Goal: Task Accomplishment & Management: Use online tool/utility

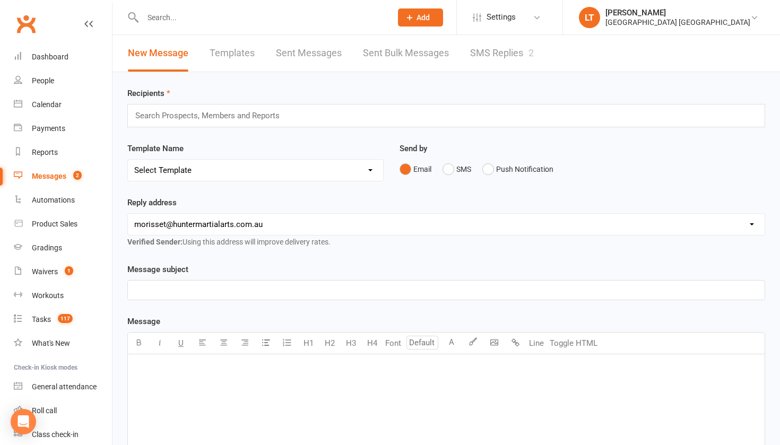
click at [172, 17] on input "text" at bounding box center [262, 17] width 245 height 15
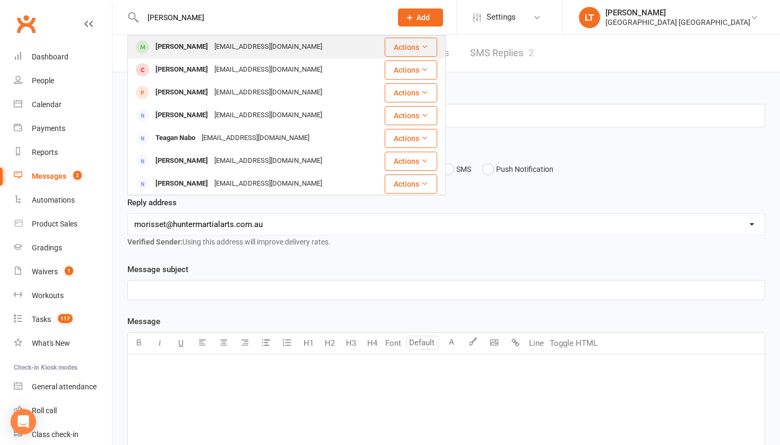
type input "[PERSON_NAME]"
click at [198, 48] on div "[PERSON_NAME]" at bounding box center [181, 46] width 59 height 15
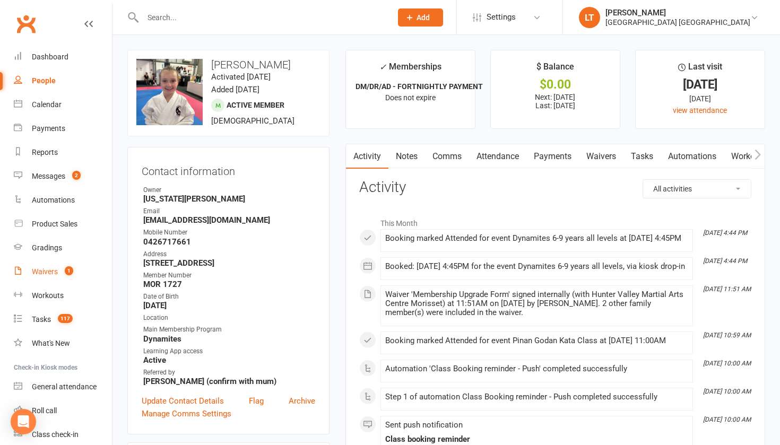
click at [56, 270] on div "Waivers" at bounding box center [45, 271] width 26 height 8
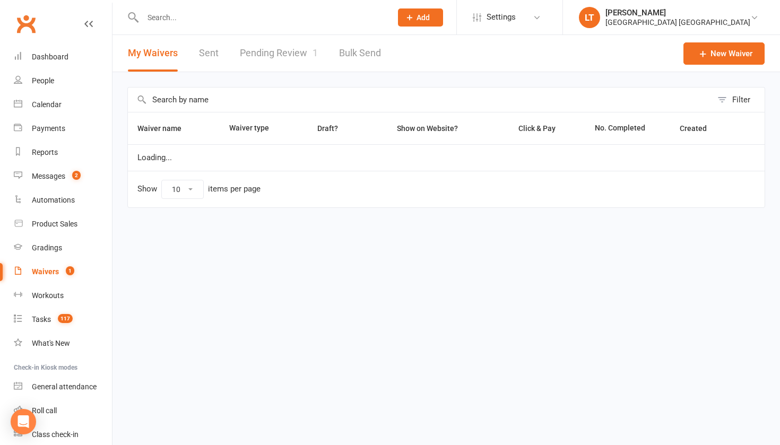
select select "50"
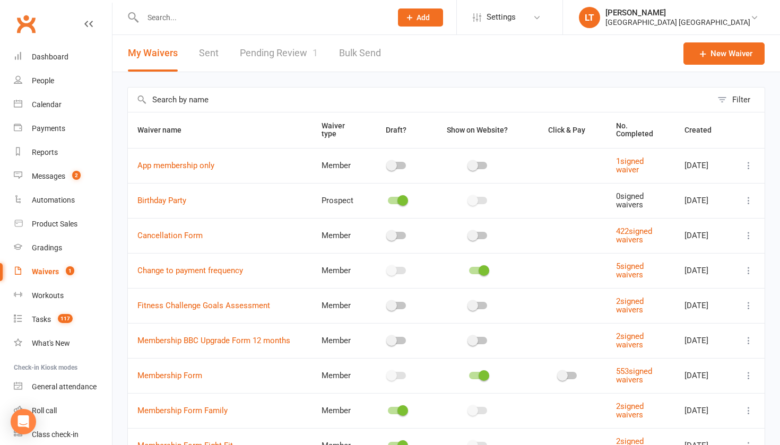
click at [291, 57] on link "Pending Review 1" at bounding box center [279, 53] width 78 height 37
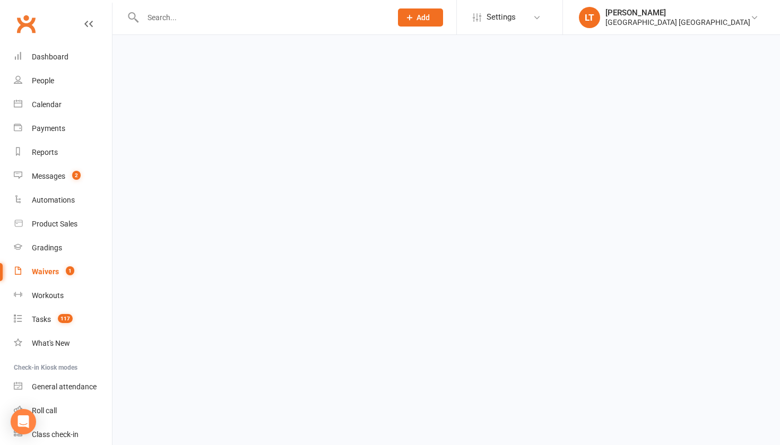
select select "50"
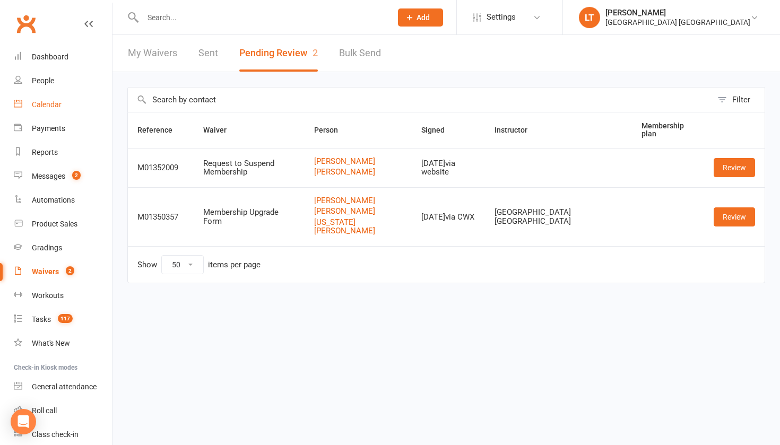
click at [58, 102] on div "Calendar" at bounding box center [47, 104] width 30 height 8
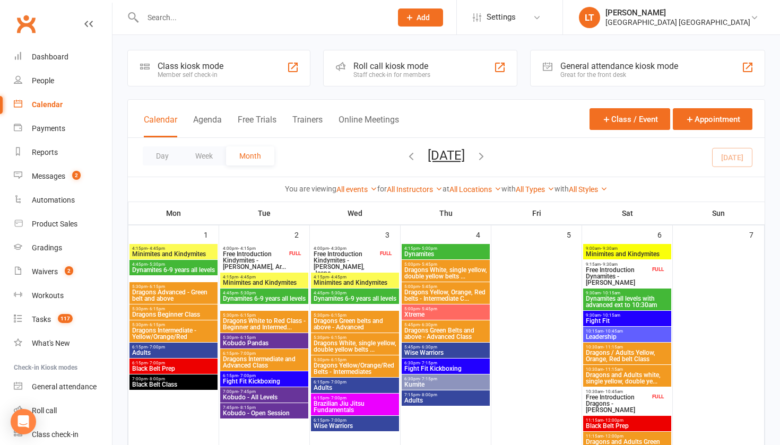
click at [191, 124] on div "Calendar Agenda Free Trials Trainers Online Meetings" at bounding box center [271, 126] width 255 height 24
click at [204, 124] on button "Agenda" at bounding box center [207, 126] width 29 height 23
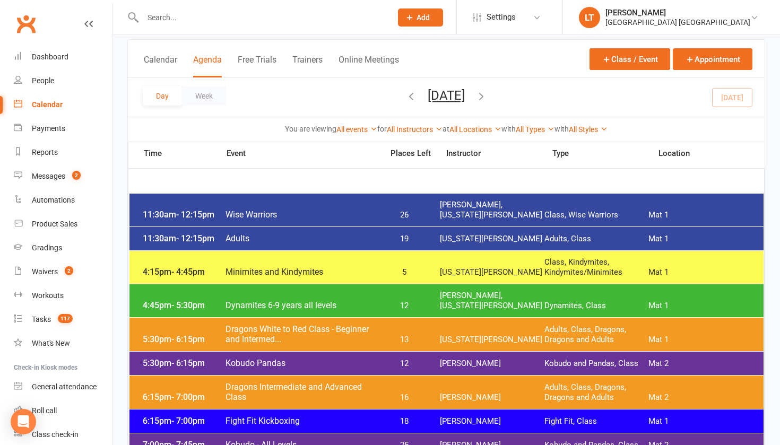
scroll to position [59, 0]
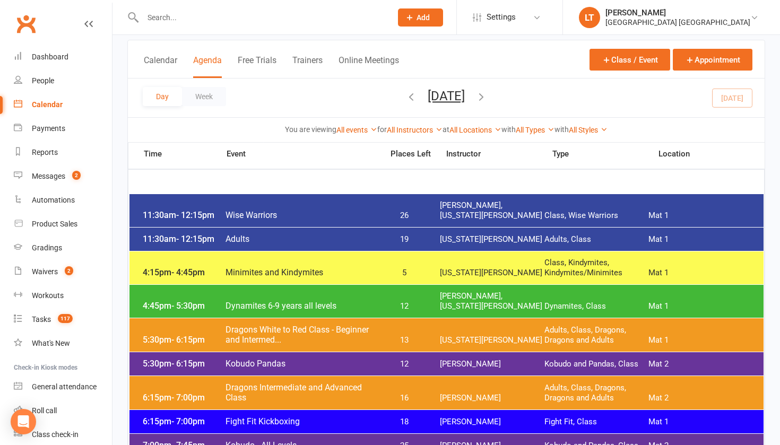
click at [314, 316] on div "4:45pm - 5:30pm Dynamites 6-9 years all levels 12 [PERSON_NAME], [US_STATE][PER…" at bounding box center [446, 301] width 634 height 33
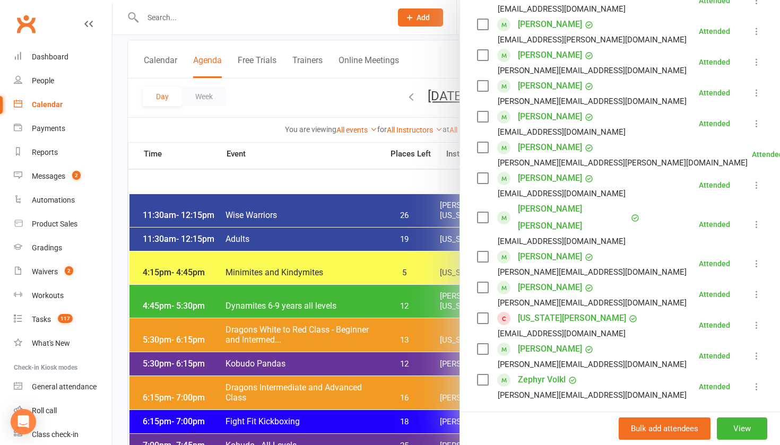
scroll to position [225, 0]
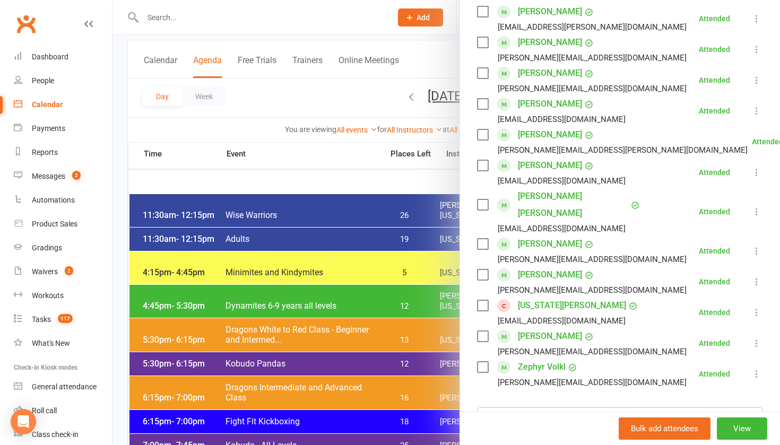
click at [528, 408] on input "search" at bounding box center [620, 419] width 286 height 22
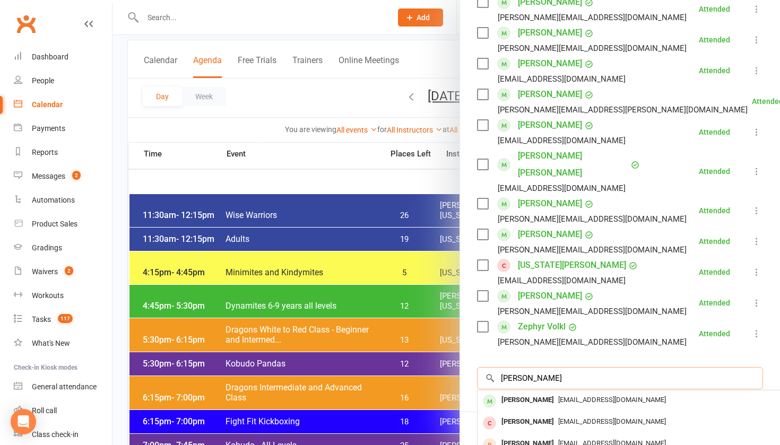
scroll to position [267, 0]
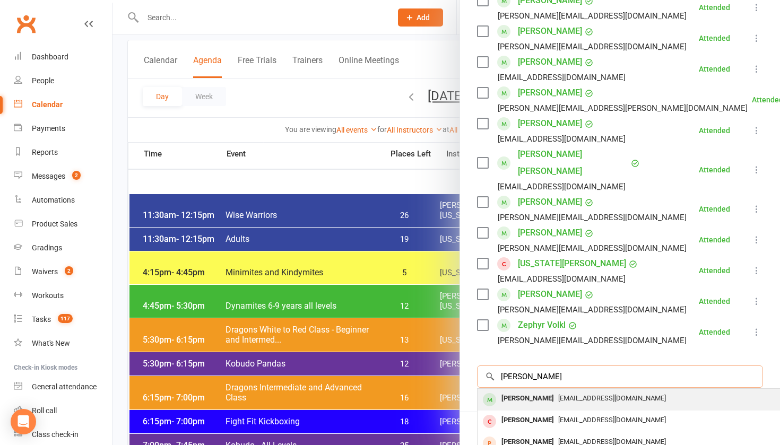
type input "[PERSON_NAME]"
click at [542, 391] on div "[PERSON_NAME]" at bounding box center [527, 398] width 61 height 15
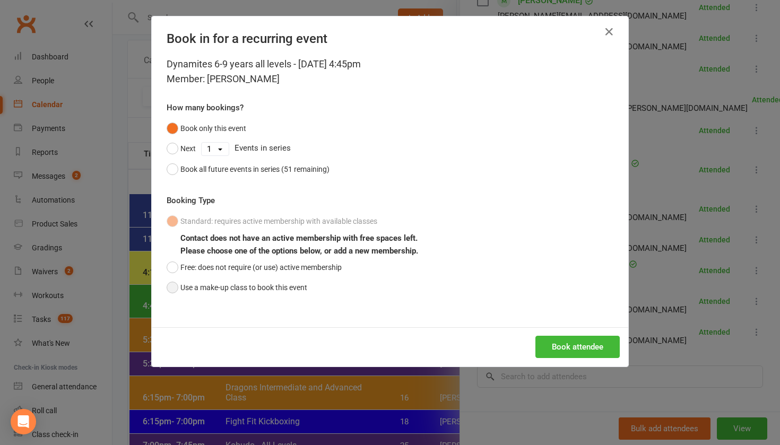
click at [248, 285] on button "Use a make-up class to book this event" at bounding box center [237, 288] width 141 height 20
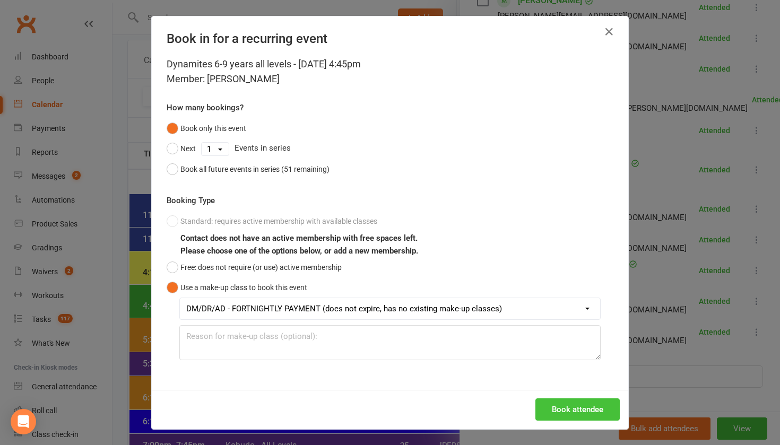
click at [595, 409] on button "Book attendee" at bounding box center [577, 409] width 84 height 22
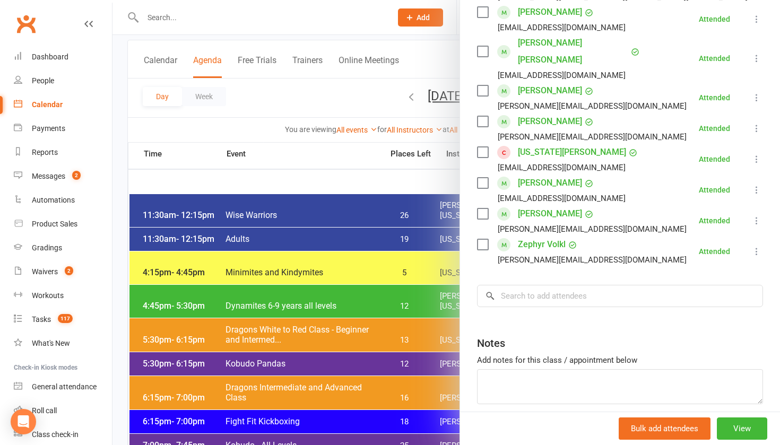
scroll to position [405, 0]
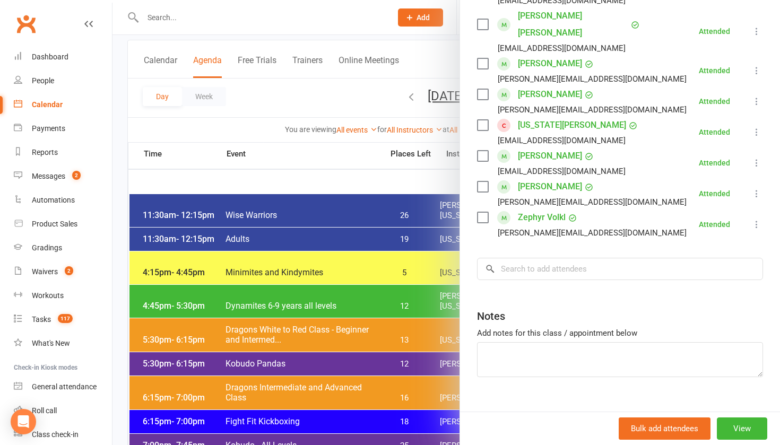
click at [313, 34] on div at bounding box center [446, 222] width 668 height 445
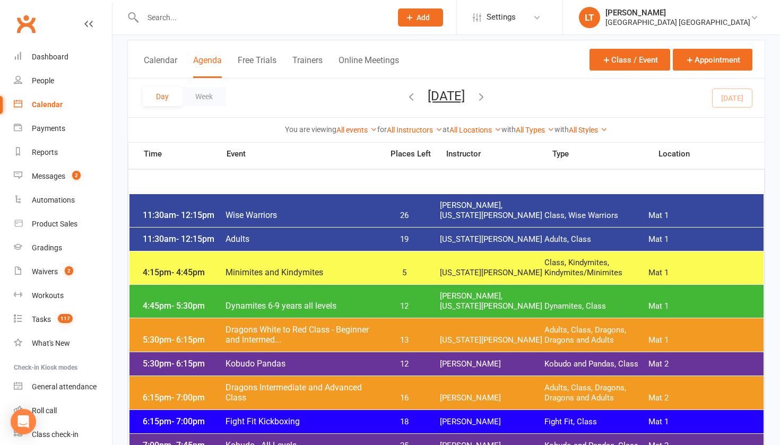
click at [465, 100] on button "[DATE]" at bounding box center [446, 96] width 37 height 15
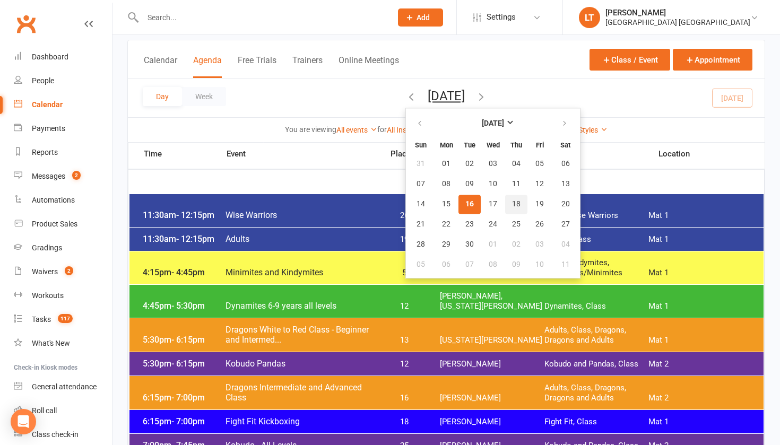
click at [512, 203] on span "18" at bounding box center [516, 204] width 8 height 8
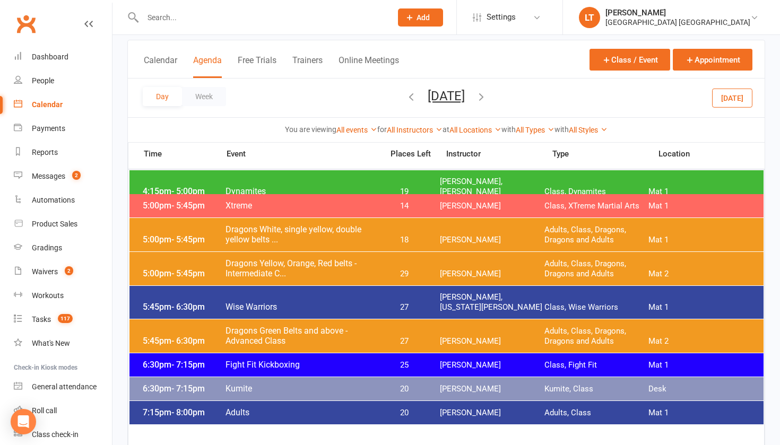
click at [297, 203] on span "Xtreme" at bounding box center [301, 206] width 152 height 10
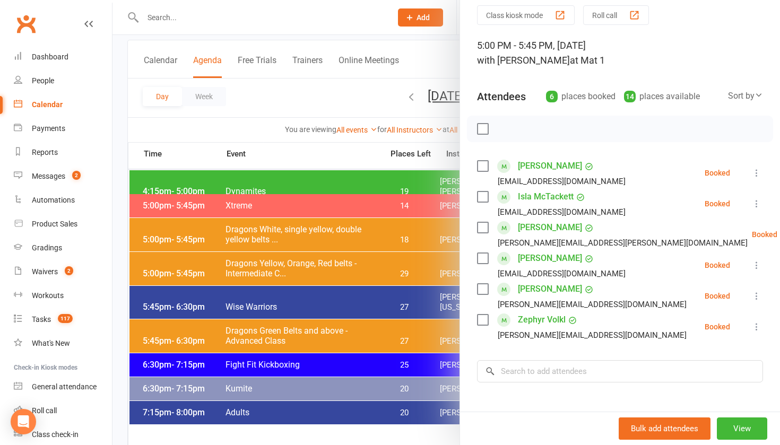
scroll to position [41, 0]
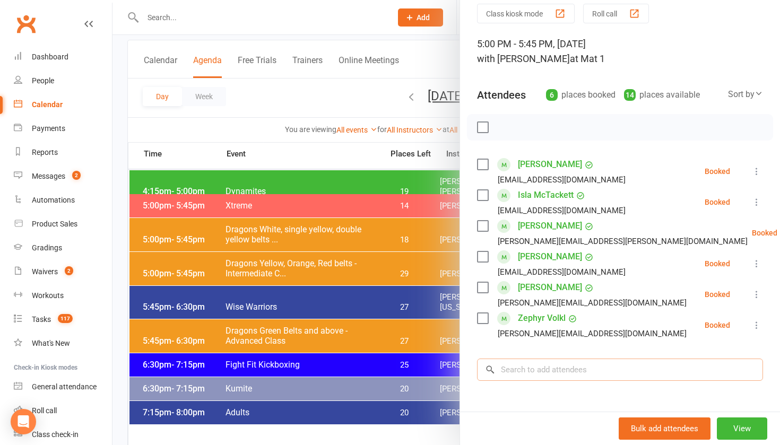
click at [533, 366] on input "search" at bounding box center [620, 370] width 286 height 22
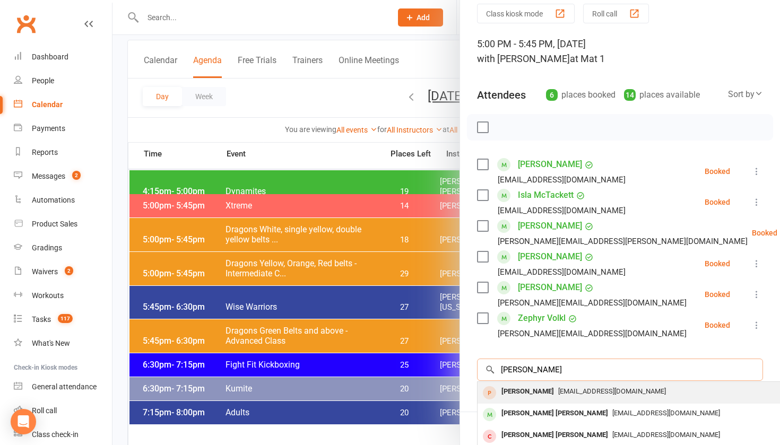
type input "[PERSON_NAME]"
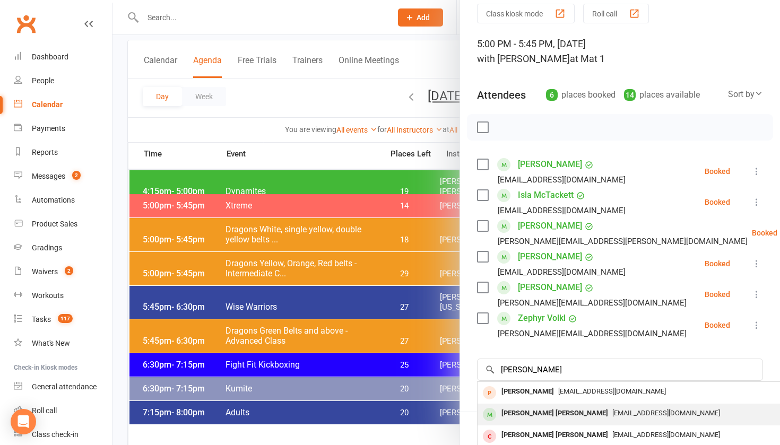
drag, startPoint x: 534, startPoint y: 388, endPoint x: 538, endPoint y: 417, distance: 28.3
click at [538, 417] on div "[PERSON_NAME] [PERSON_NAME]" at bounding box center [554, 413] width 115 height 15
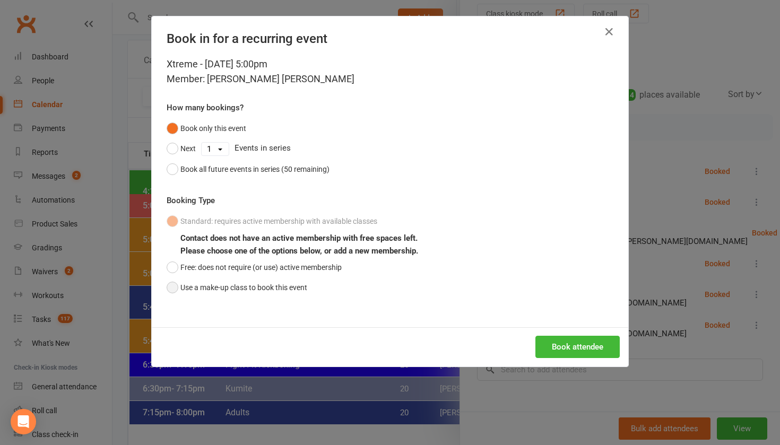
click at [259, 288] on button "Use a make-up class to book this event" at bounding box center [237, 288] width 141 height 20
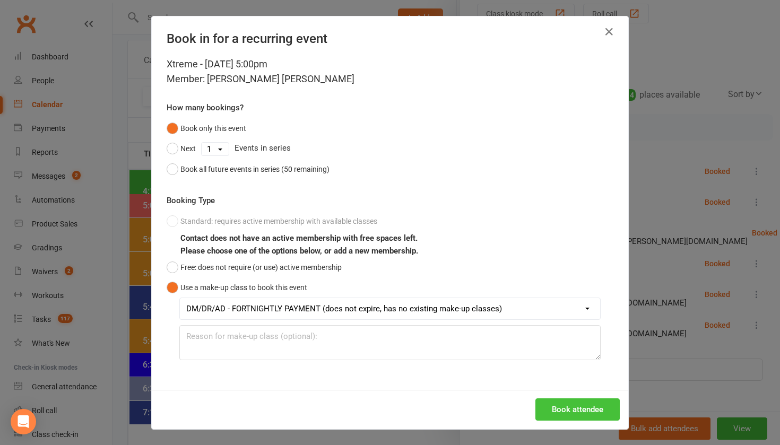
click at [553, 407] on button "Book attendee" at bounding box center [577, 409] width 84 height 22
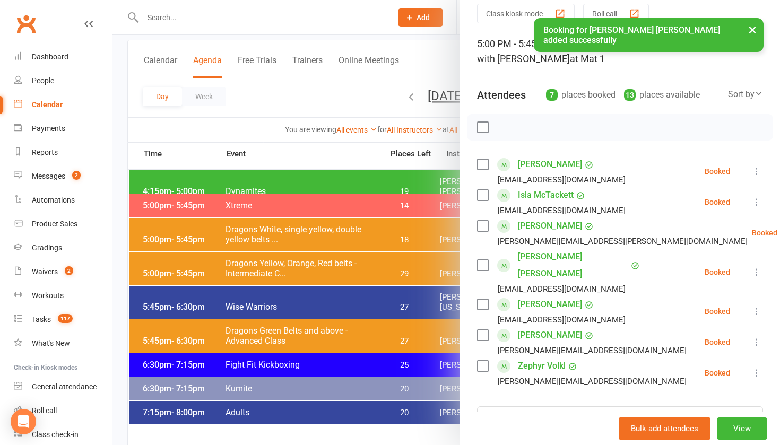
click at [400, 99] on div at bounding box center [446, 222] width 668 height 445
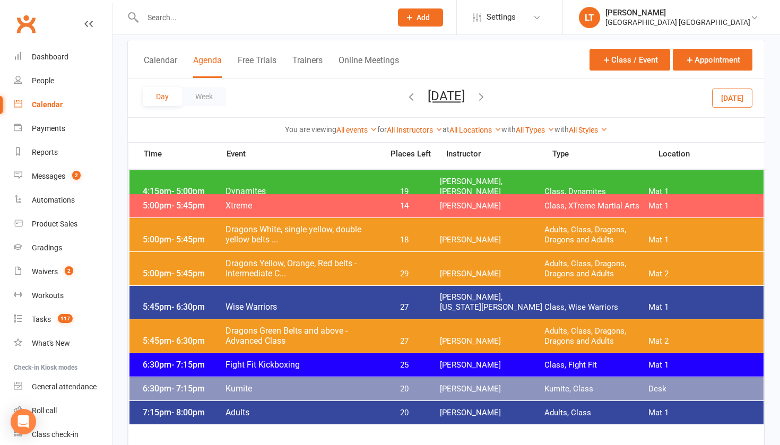
click at [310, 186] on span "Dynamites" at bounding box center [301, 191] width 152 height 10
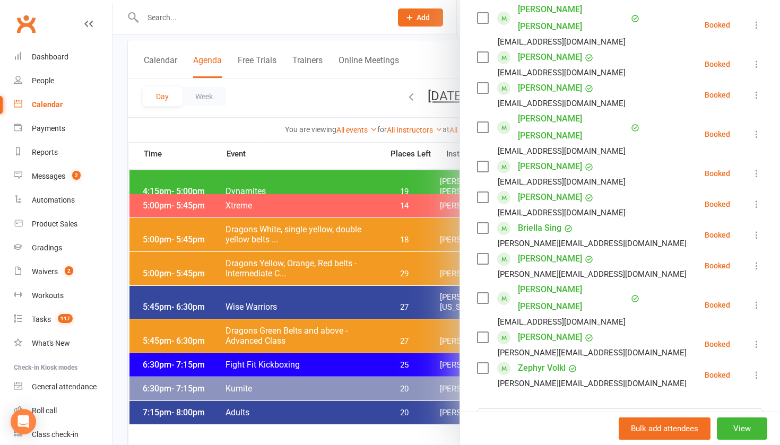
scroll to position [198, 0]
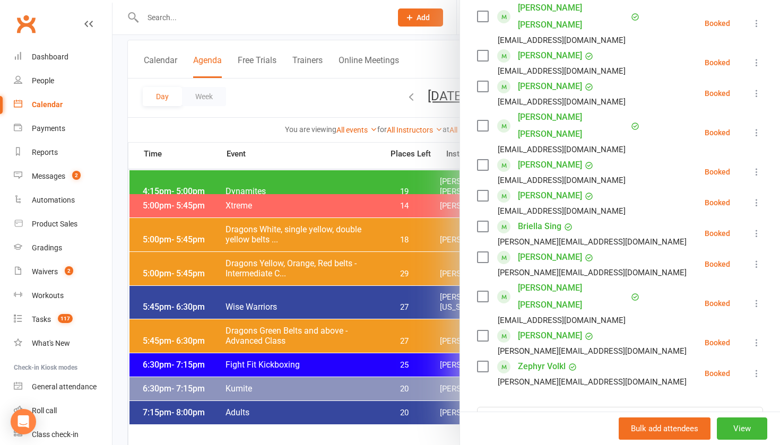
click at [195, 18] on div at bounding box center [446, 222] width 668 height 445
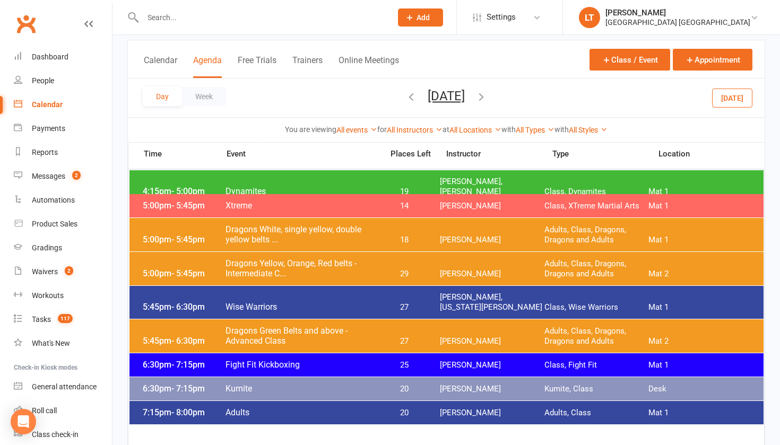
click at [165, 21] on input "text" at bounding box center [262, 17] width 245 height 15
click at [195, 19] on input "text" at bounding box center [262, 17] width 245 height 15
type input "zali"
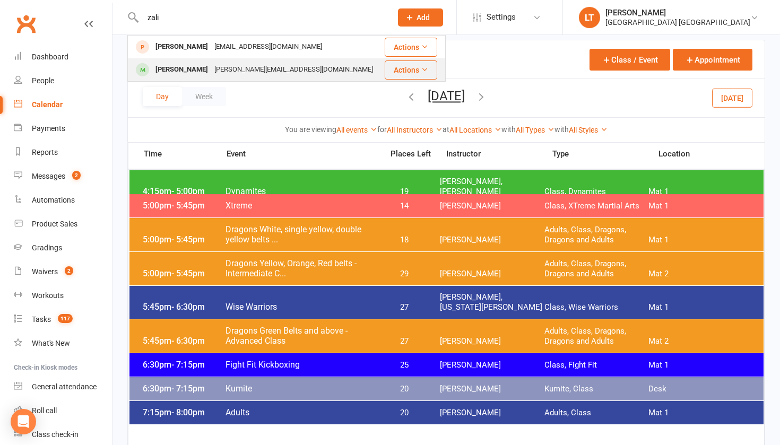
click at [189, 72] on div "[PERSON_NAME]" at bounding box center [181, 69] width 59 height 15
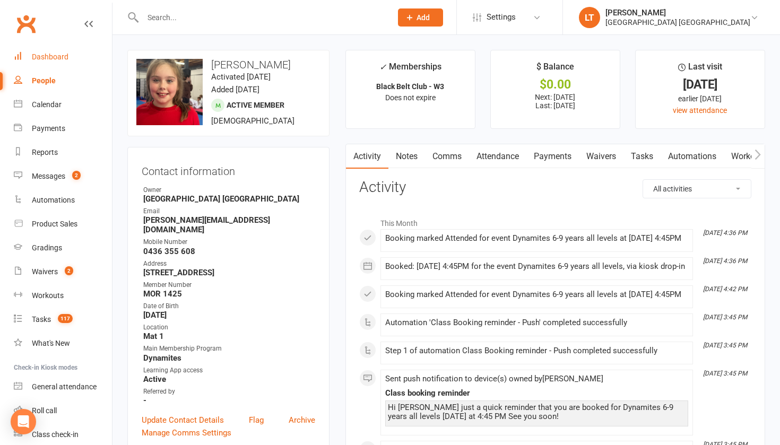
click at [47, 56] on div "Dashboard" at bounding box center [50, 57] width 37 height 8
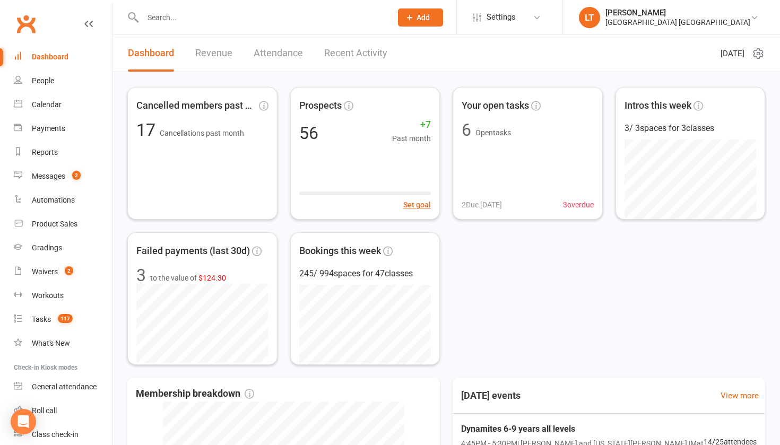
click at [175, 19] on input "text" at bounding box center [262, 17] width 245 height 15
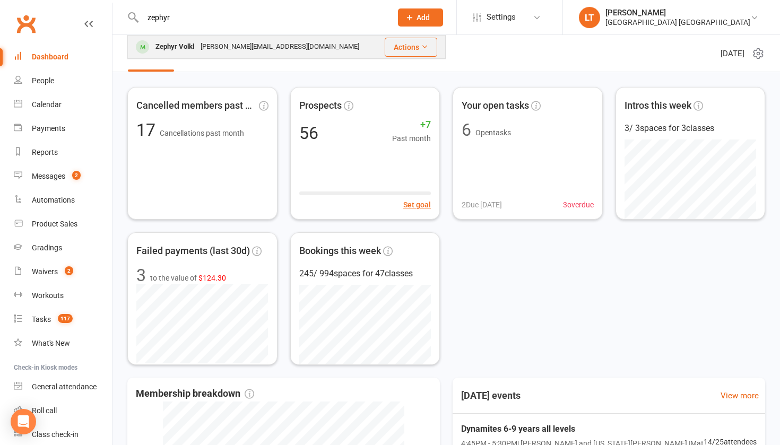
type input "zephyr"
click at [180, 49] on div "Zephyr Volkl" at bounding box center [174, 46] width 45 height 15
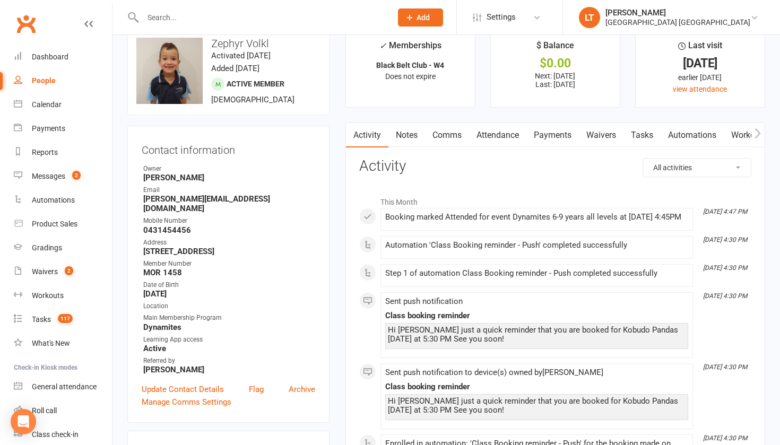
scroll to position [24, 0]
